Goal: Task Accomplishment & Management: Complete application form

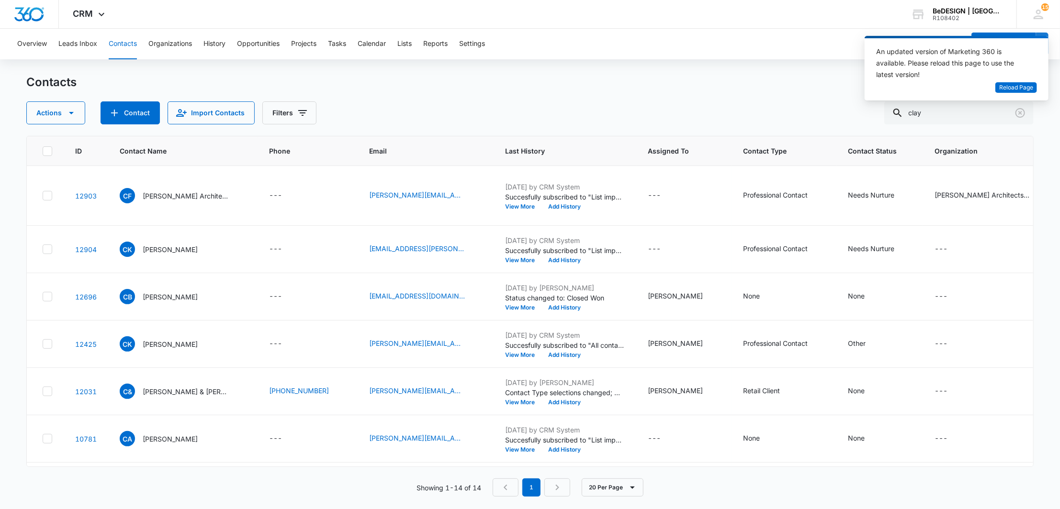
click at [1002, 79] on div "An updated version of Marketing 360 is available. Please reload this page to us…" at bounding box center [950, 63] width 149 height 34
click at [1003, 80] on div "An updated version of Marketing 360 is available. Please reload this page to us…" at bounding box center [950, 64] width 149 height 36
click at [1003, 91] on button "Reload Page" at bounding box center [1016, 87] width 42 height 11
click at [1003, 91] on span "Reload Page" at bounding box center [1016, 87] width 34 height 9
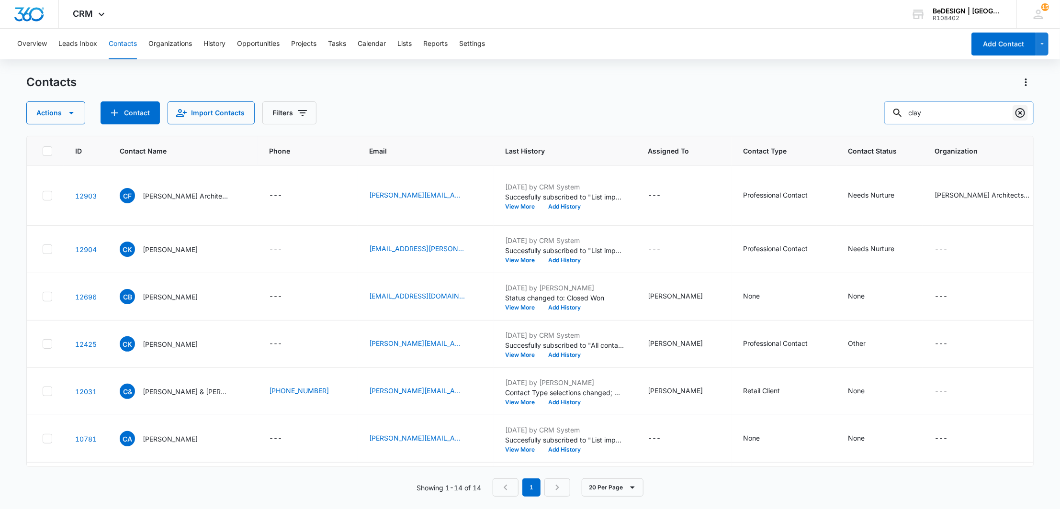
click at [1015, 108] on icon "Clear" at bounding box center [1019, 112] width 11 height 11
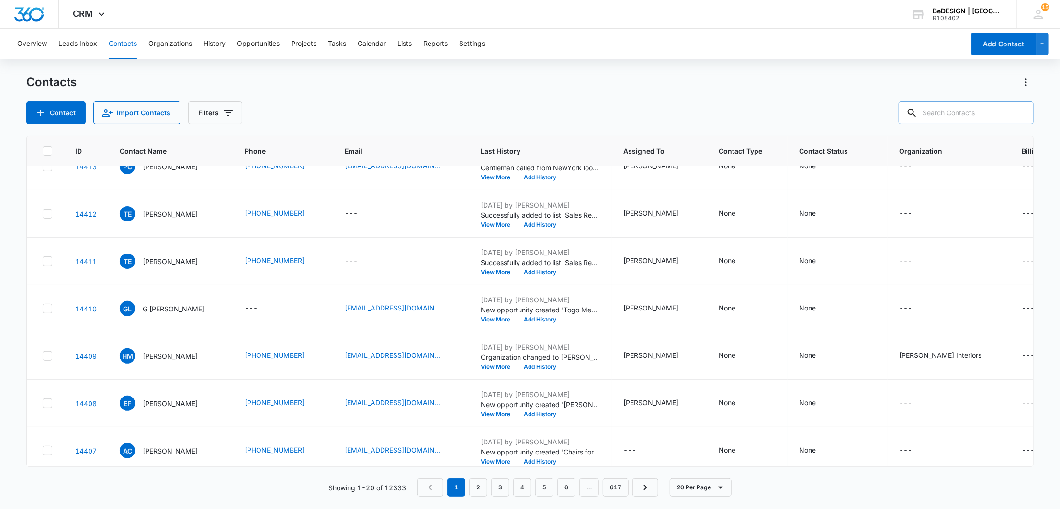
scroll to position [159, 0]
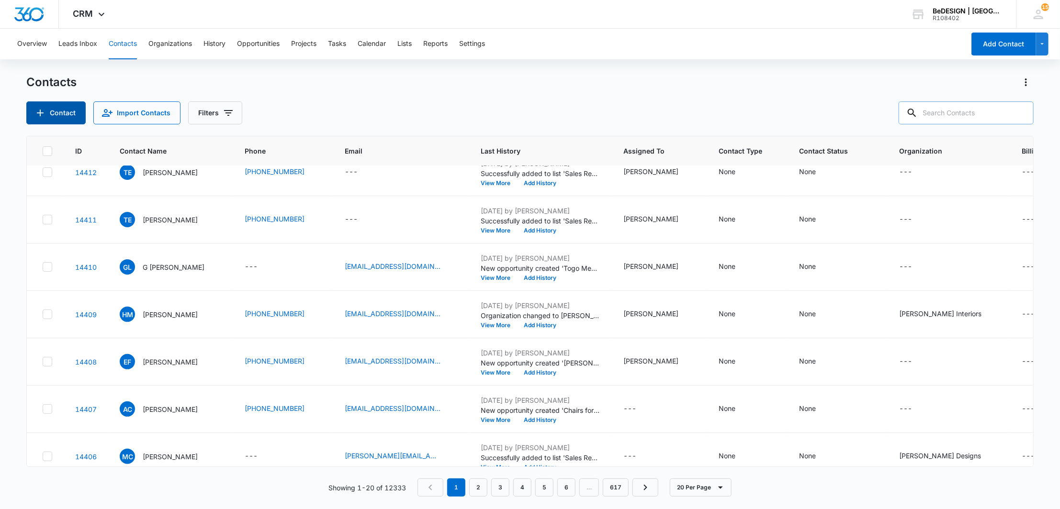
click at [63, 116] on button "Contact" at bounding box center [55, 112] width 59 height 23
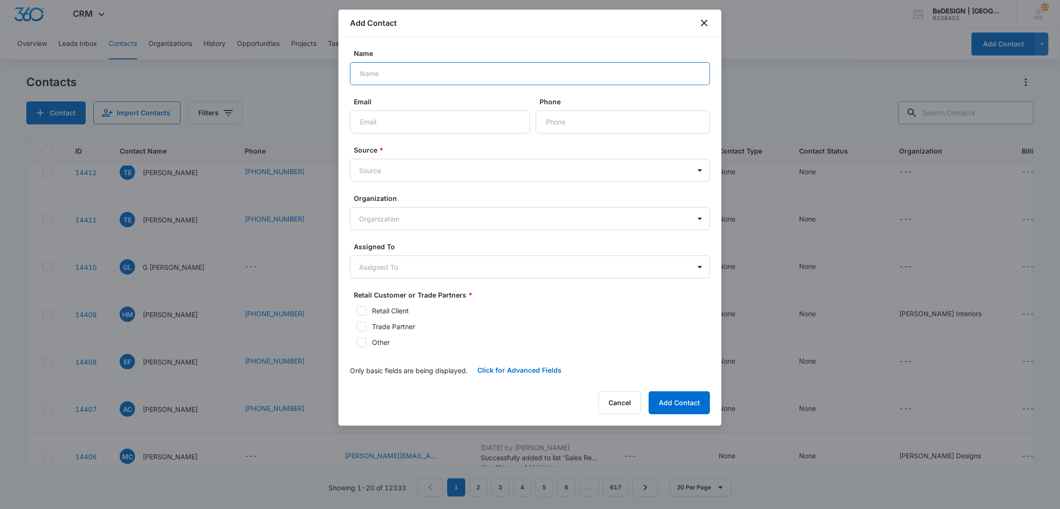
click at [510, 75] on input "Name" at bounding box center [530, 73] width 360 height 23
paste input "Villarreal"
type input "Pamela Villarreal"
click at [398, 125] on input "Email" at bounding box center [440, 122] width 180 height 23
paste input "pamelav@qhya.com"
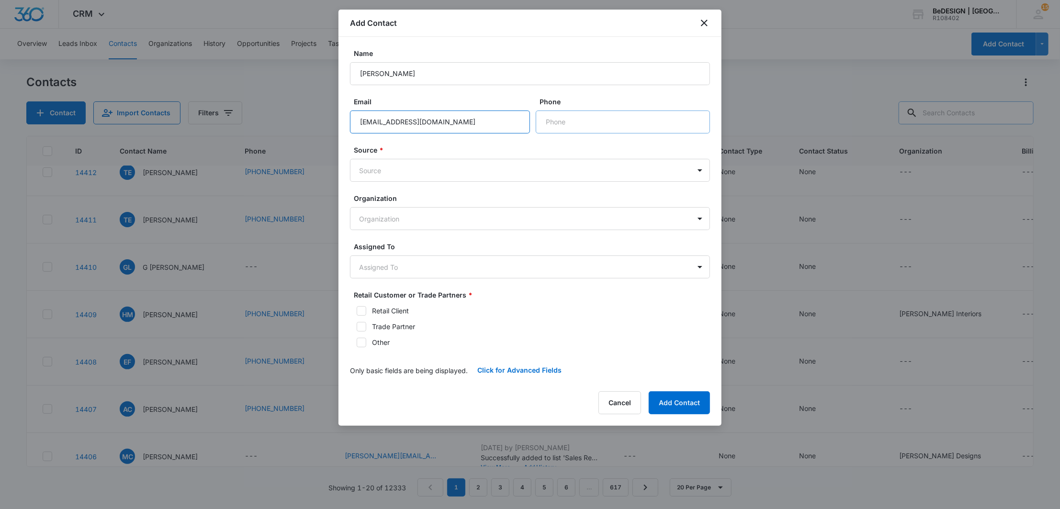
type input "pamelav@qhya.com"
click at [554, 132] on input "Phone" at bounding box center [623, 122] width 174 height 23
type input "2"
type input "0"
type input "(209) 322-1858"
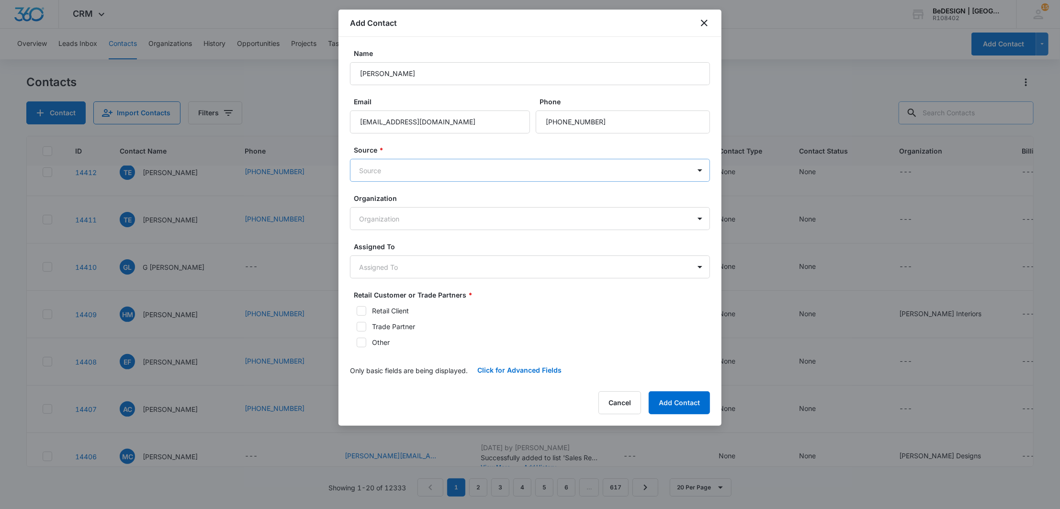
click at [542, 163] on body "CRM Apps Reputation Websites Forms CRM Email Social Payments Content Ads Intell…" at bounding box center [530, 254] width 1060 height 509
click at [528, 217] on div at bounding box center [530, 254] width 1060 height 509
type input "phone"
click at [528, 171] on body "CRM Apps Reputation Websites Forms CRM Email Social Payments Content Ads Intell…" at bounding box center [530, 254] width 1060 height 509
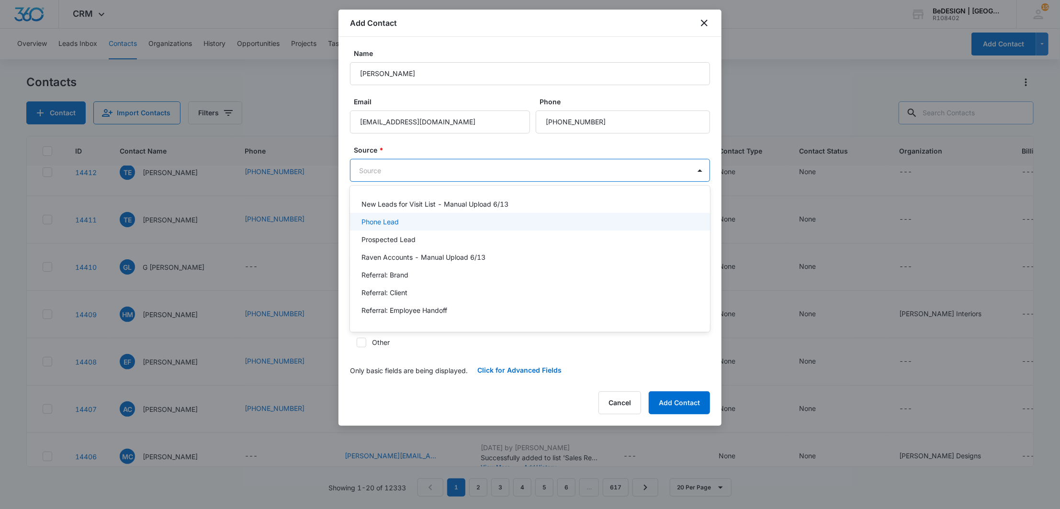
click at [424, 222] on div "Phone Lead" at bounding box center [528, 222] width 335 height 10
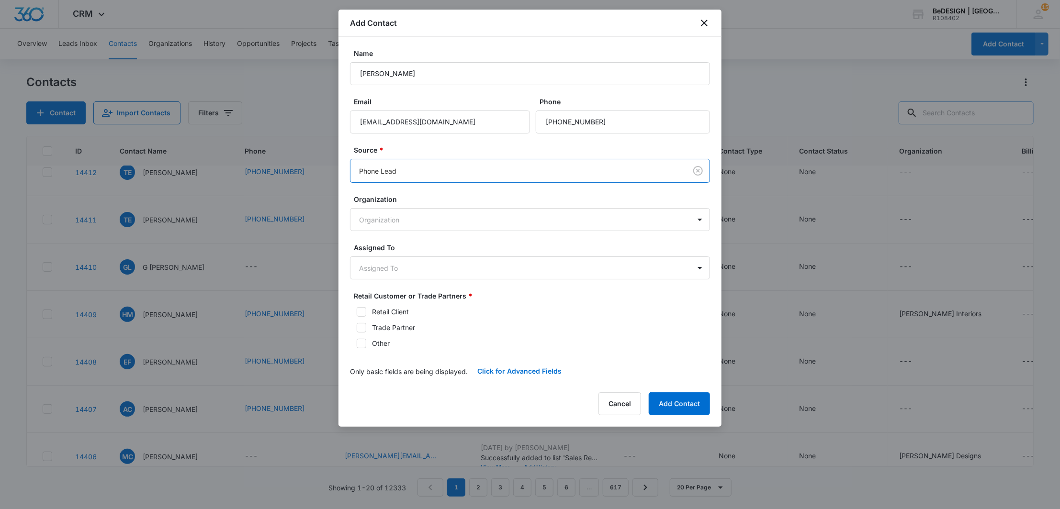
click at [453, 144] on form "Name Pamela Villarreal Email pamelav@qhya.com Phone Source * option Phone Lead,…" at bounding box center [530, 215] width 360 height 335
click at [423, 256] on body "CRM Apps Reputation Websites Forms CRM Email Social Payments Content Ads Intell…" at bounding box center [530, 254] width 1060 height 509
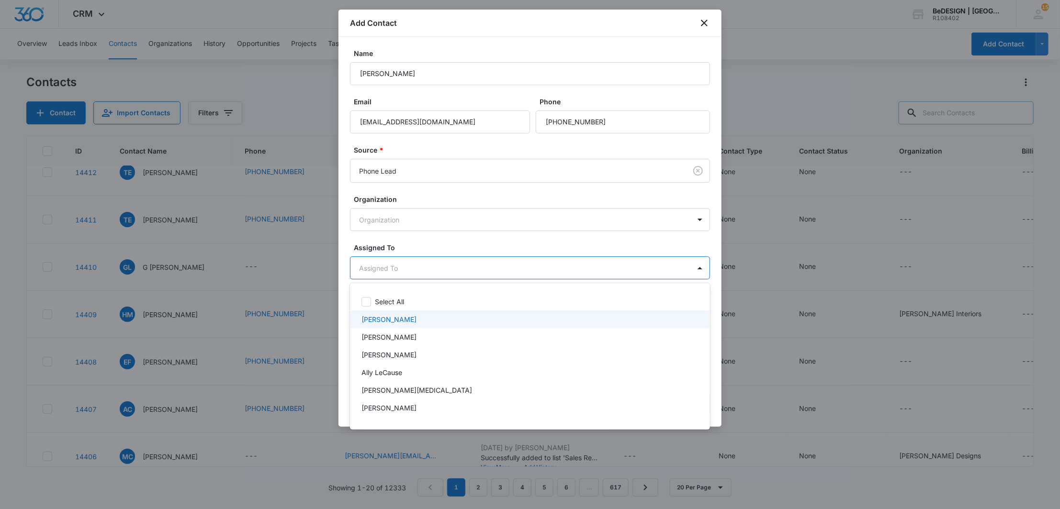
click at [411, 311] on div "[PERSON_NAME]" at bounding box center [530, 320] width 360 height 18
click at [495, 245] on div at bounding box center [530, 254] width 1060 height 509
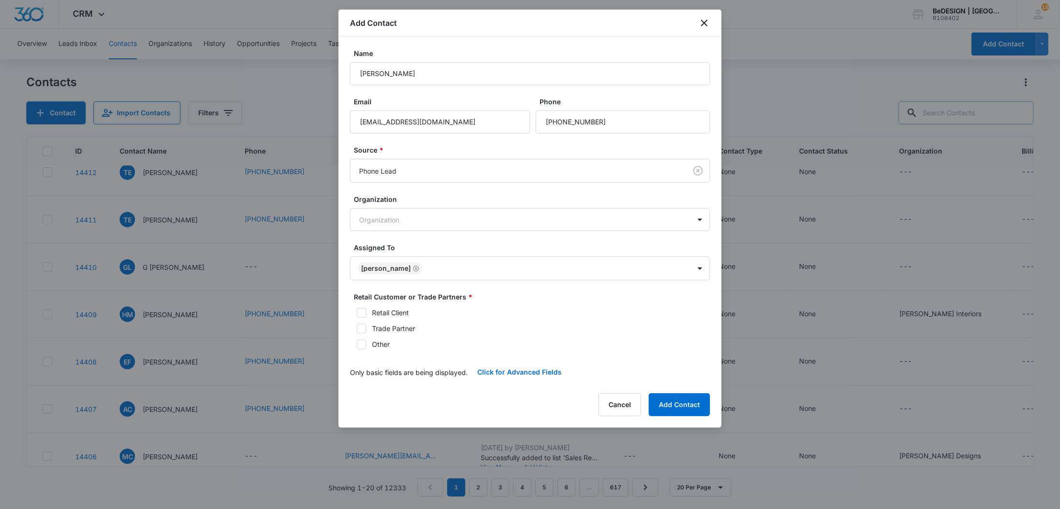
click at [356, 307] on div "Retail Customer or Trade Partners * Retail Client Trade Partner Other" at bounding box center [530, 320] width 360 height 57
click at [368, 327] on label "Trade Partner" at bounding box center [530, 329] width 360 height 10
click at [357, 327] on input "Trade Partner" at bounding box center [353, 328] width 7 height 7
checkbox input "true"
click at [674, 409] on button "Add Contact" at bounding box center [678, 404] width 61 height 23
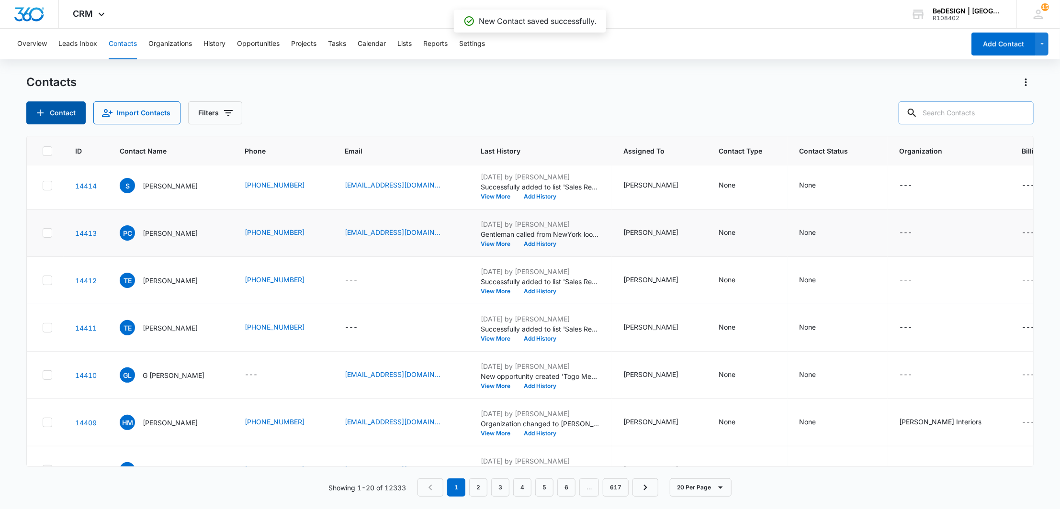
scroll to position [0, 0]
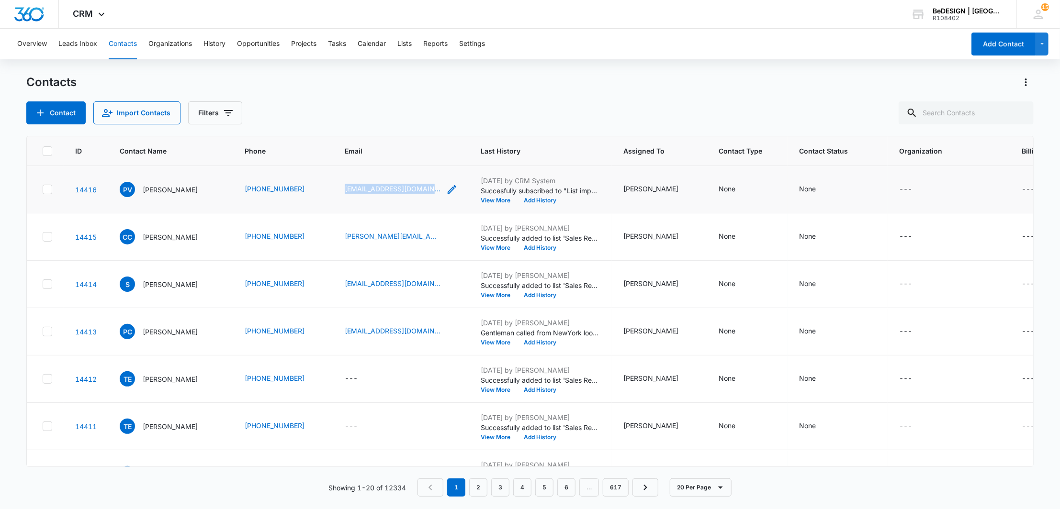
drag, startPoint x: 346, startPoint y: 190, endPoint x: 417, endPoint y: 190, distance: 71.3
click at [417, 190] on td "pamelav@qhya.com" at bounding box center [401, 189] width 136 height 47
copy div "pamelav@qhya.com"
click at [984, 108] on input "text" at bounding box center [965, 112] width 135 height 23
type input "mary"
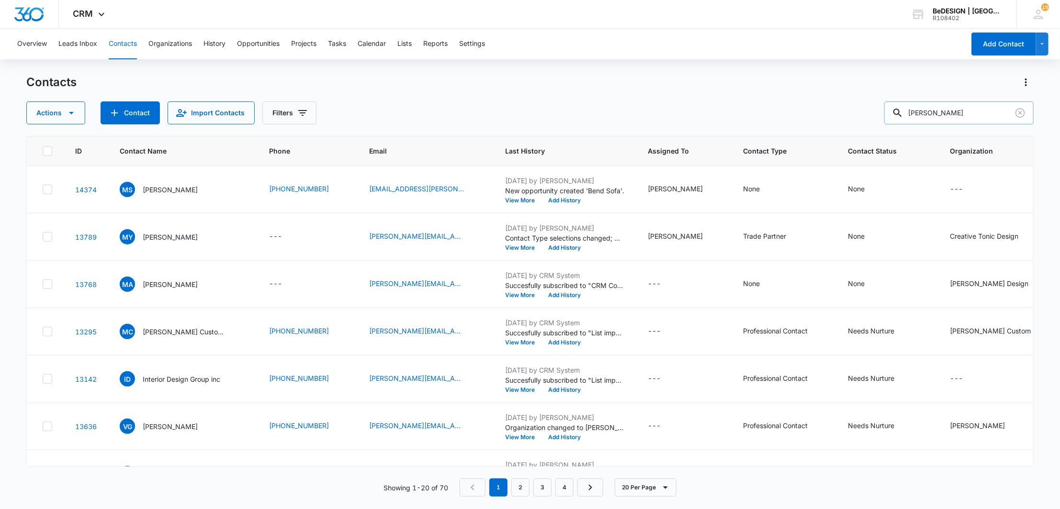
drag, startPoint x: 939, startPoint y: 111, endPoint x: 909, endPoint y: 119, distance: 31.1
click at [909, 119] on div "[PERSON_NAME]" at bounding box center [958, 112] width 149 height 23
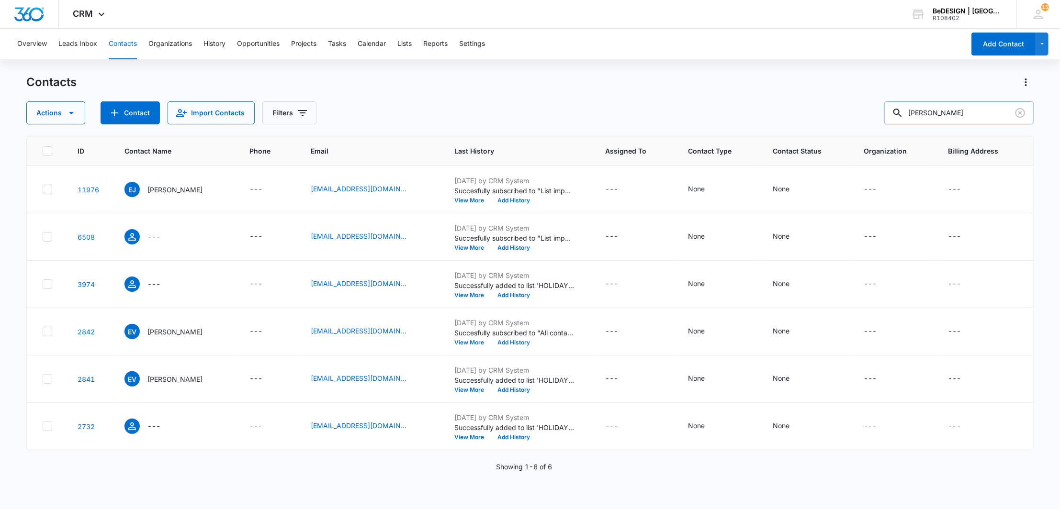
type input "[PERSON_NAME]"
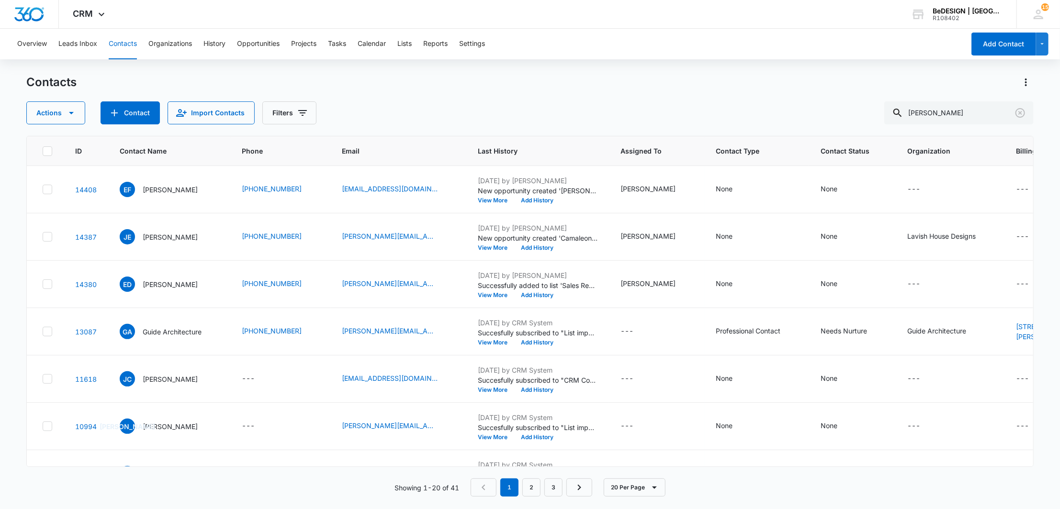
drag, startPoint x: 249, startPoint y: 186, endPoint x: 357, endPoint y: 125, distance: 124.2
click at [379, 106] on div "Actions Contact Import Contacts Filters [PERSON_NAME]" at bounding box center [529, 112] width 1006 height 23
click at [309, 190] on icon "Phone - 2817850308 - Select to Edit Field" at bounding box center [313, 189] width 9 height 9
drag, startPoint x: 312, startPoint y: 132, endPoint x: 220, endPoint y: 129, distance: 91.9
click at [220, 129] on div "Phone Cancel Save" at bounding box center [282, 135] width 144 height 88
